Goal: Transaction & Acquisition: Purchase product/service

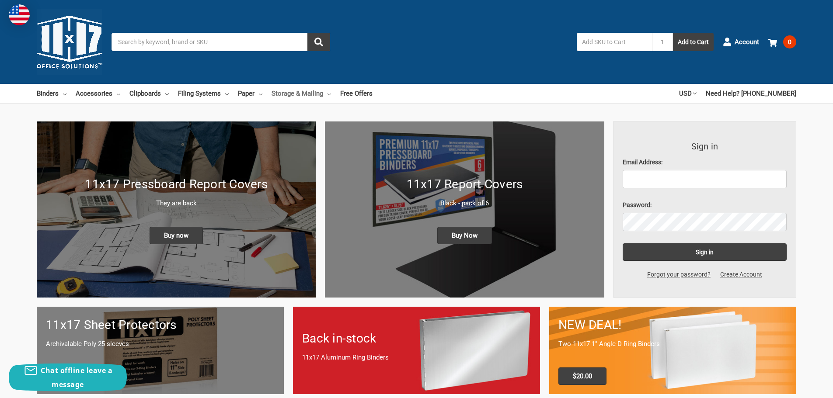
click at [310, 94] on link "Storage & Mailing" at bounding box center [301, 93] width 59 height 19
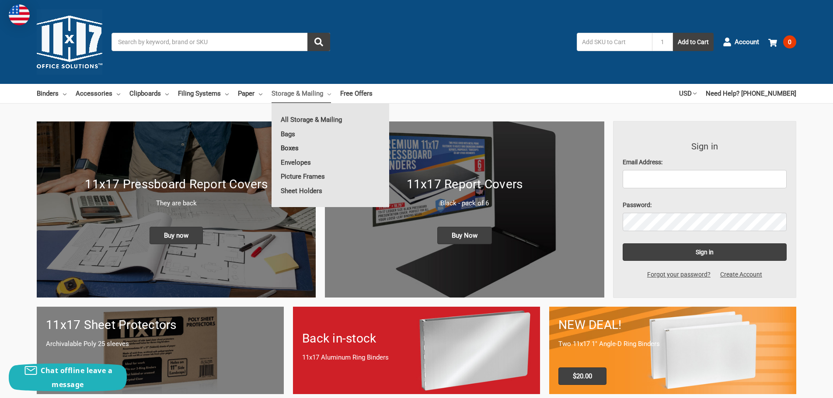
click at [288, 147] on link "Boxes" at bounding box center [331, 148] width 118 height 14
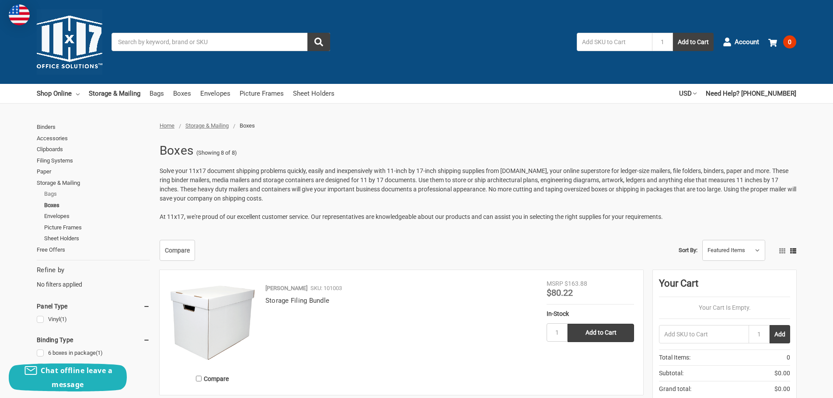
scroll to position [44, 0]
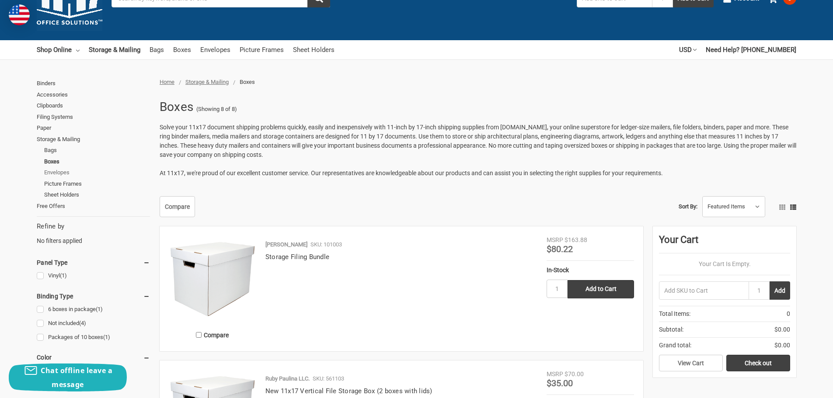
click at [54, 171] on link "Envelopes" at bounding box center [97, 172] width 106 height 11
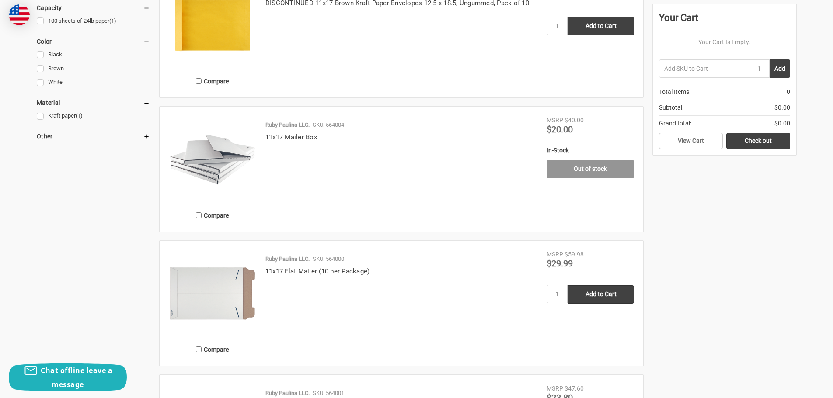
scroll to position [481, 0]
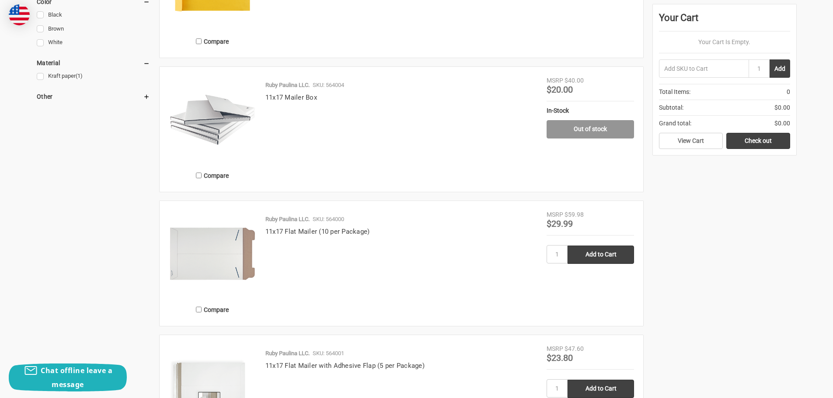
click at [235, 117] on img at bounding box center [212, 119] width 87 height 87
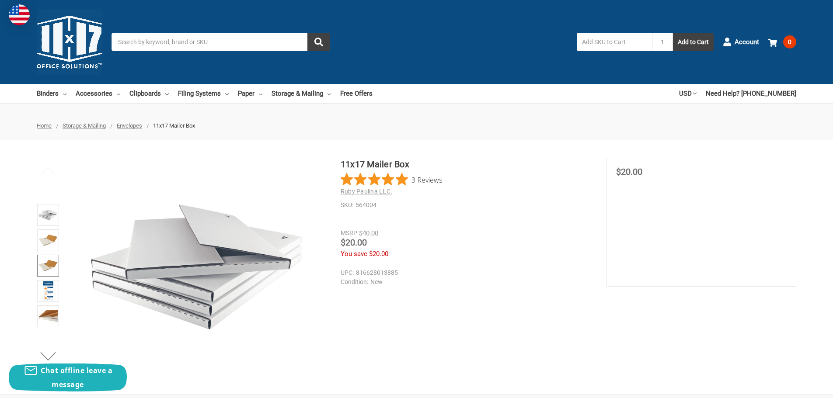
click at [50, 261] on img at bounding box center [47, 265] width 19 height 19
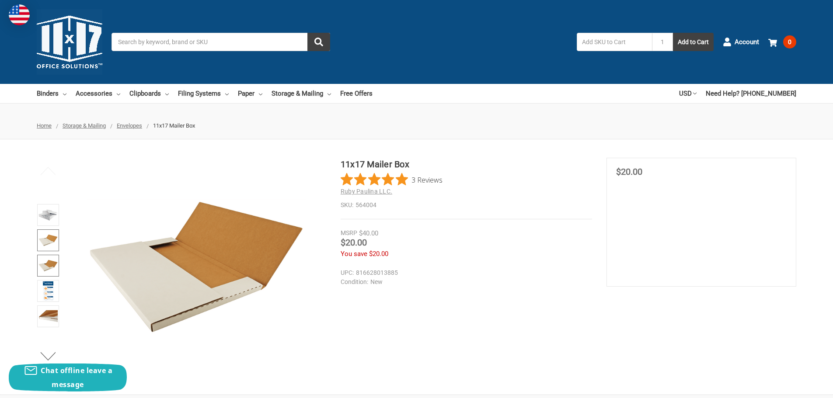
click at [55, 231] on img at bounding box center [47, 240] width 19 height 19
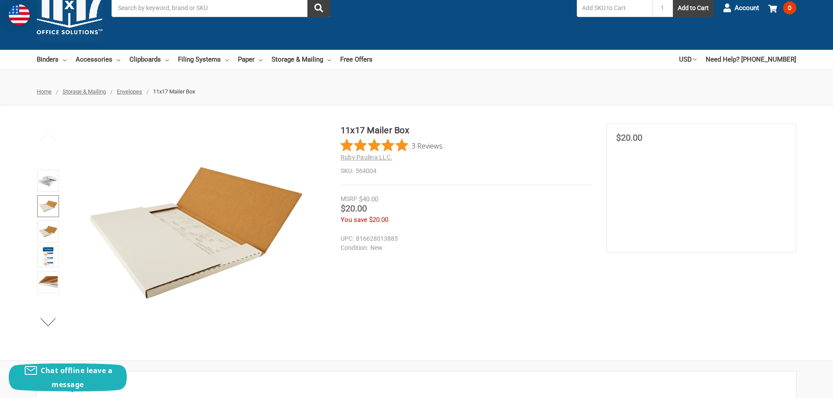
scroll to position [131, 0]
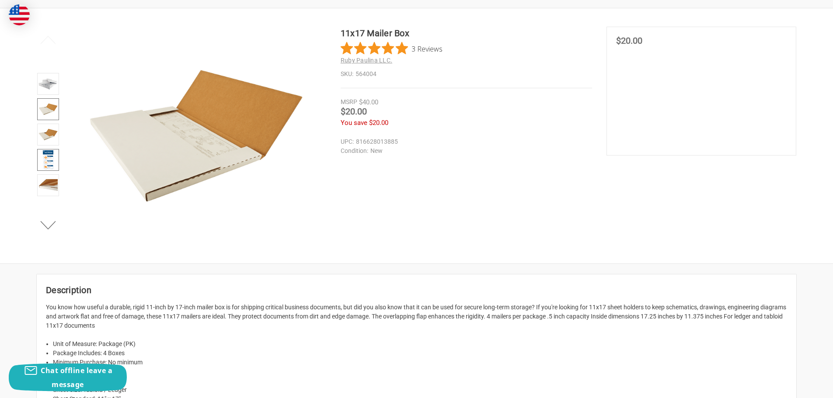
click at [50, 163] on img at bounding box center [48, 159] width 11 height 19
